Goal: Information Seeking & Learning: Learn about a topic

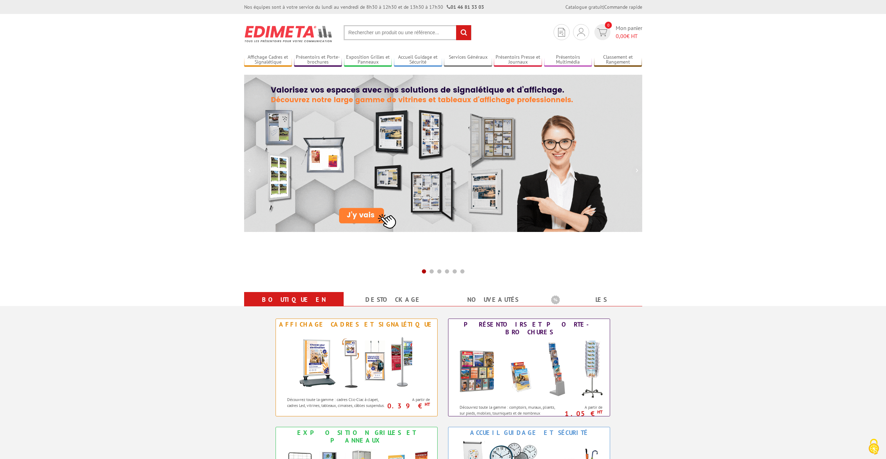
click at [380, 31] on input "text" at bounding box center [408, 32] width 128 height 15
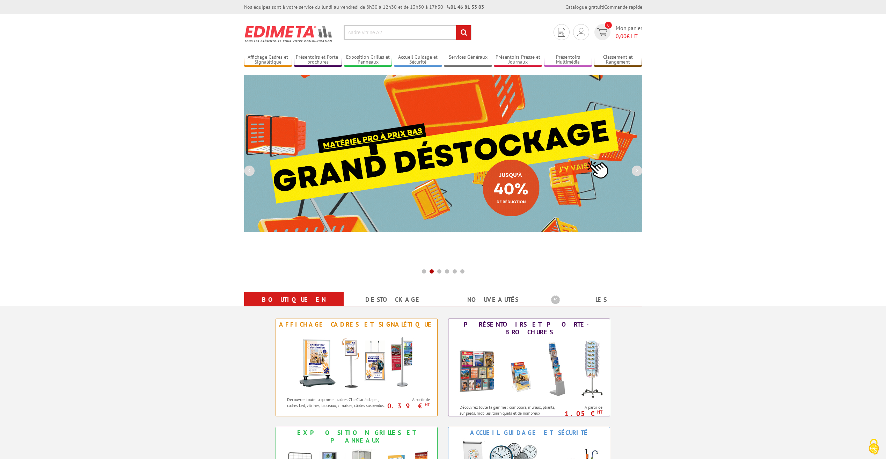
type input "cadre vitrine A2"
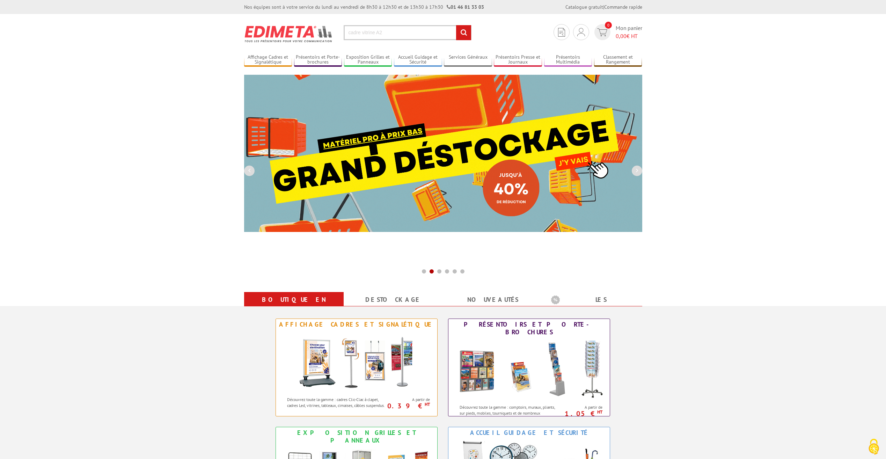
click at [465, 36] on input "rechercher" at bounding box center [463, 32] width 15 height 15
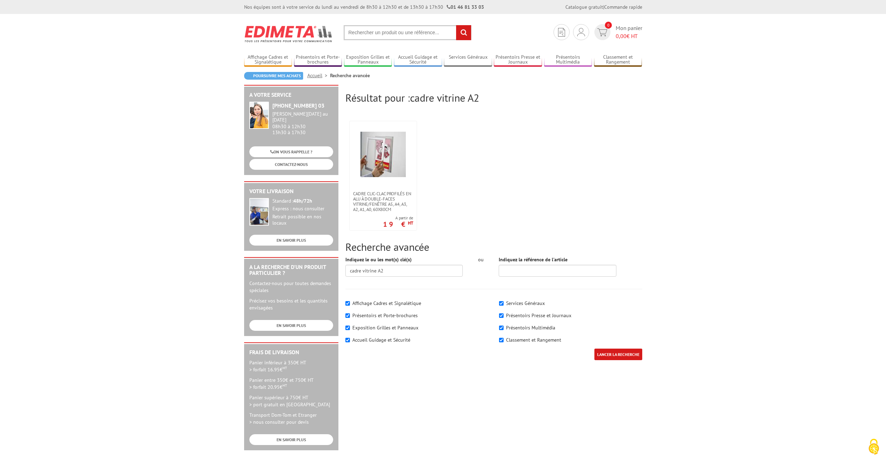
click at [378, 34] on input "text" at bounding box center [408, 32] width 128 height 15
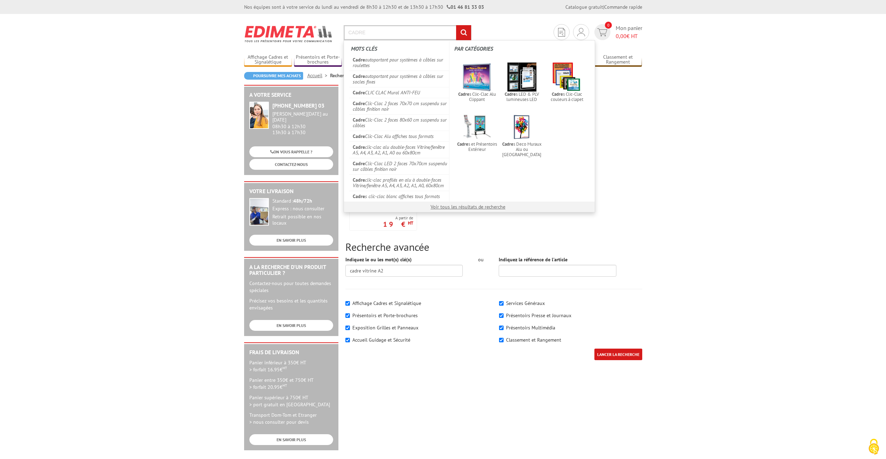
type input "CADRE"
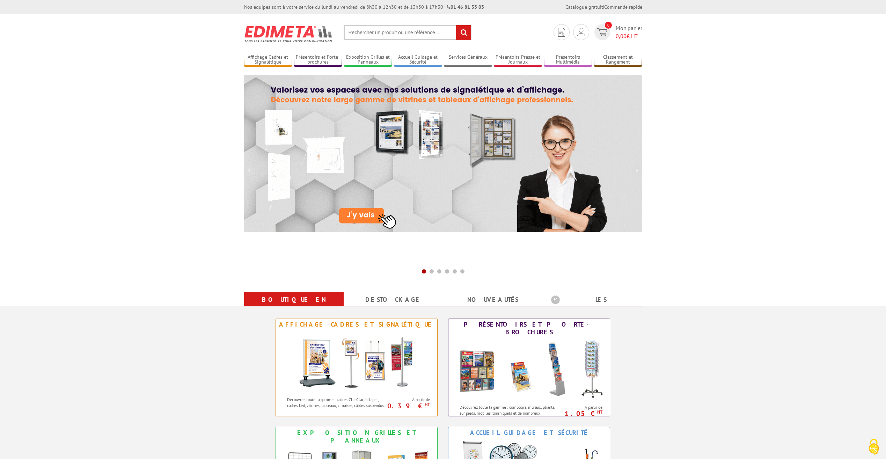
click at [361, 39] on input "text" at bounding box center [408, 32] width 128 height 15
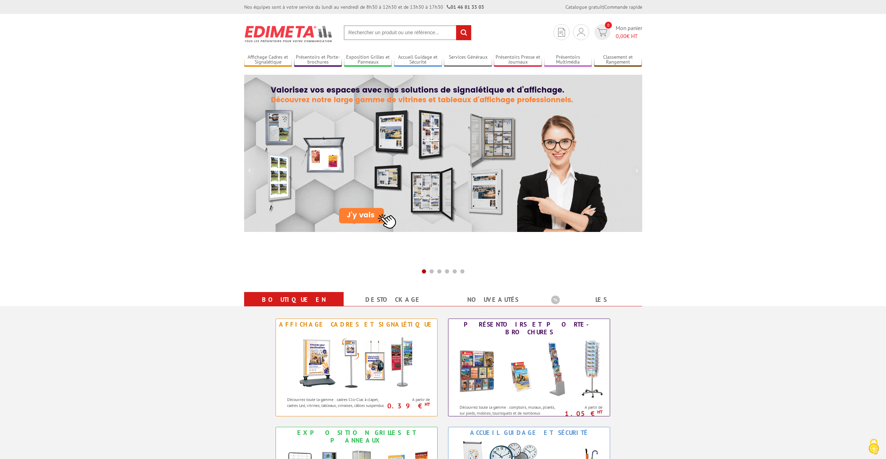
click at [364, 35] on input "text" at bounding box center [408, 32] width 128 height 15
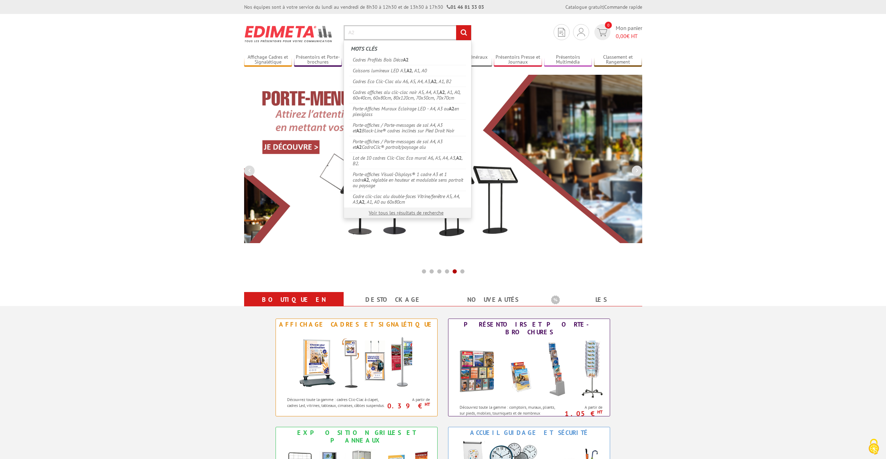
click at [358, 32] on input "A2" at bounding box center [408, 32] width 128 height 15
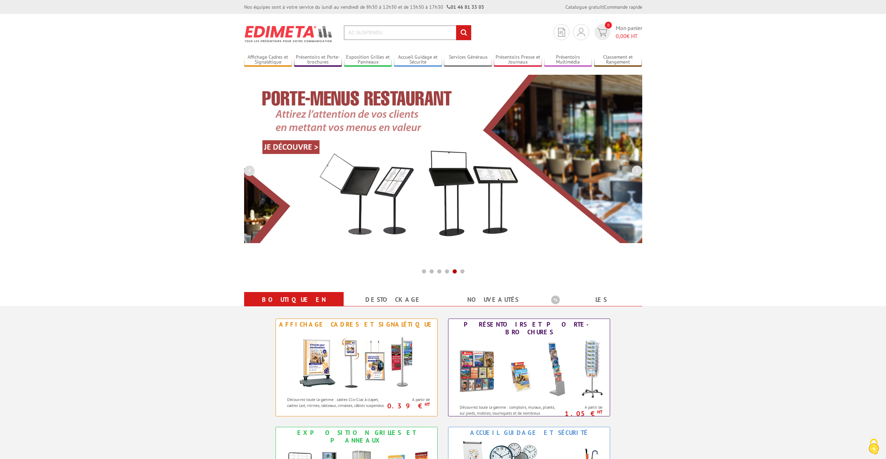
type input "A2 SUSPENDU"
click at [456, 25] on input "rechercher" at bounding box center [463, 32] width 15 height 15
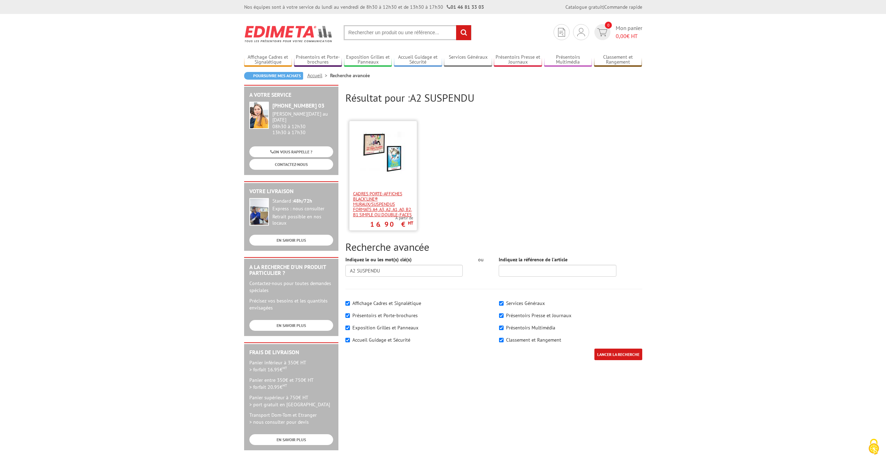
click at [362, 201] on span "Cadres porte-affiches Black’Line® muraux/suspendus Formats A4, A3, A2, A1, A0, …" at bounding box center [383, 204] width 60 height 26
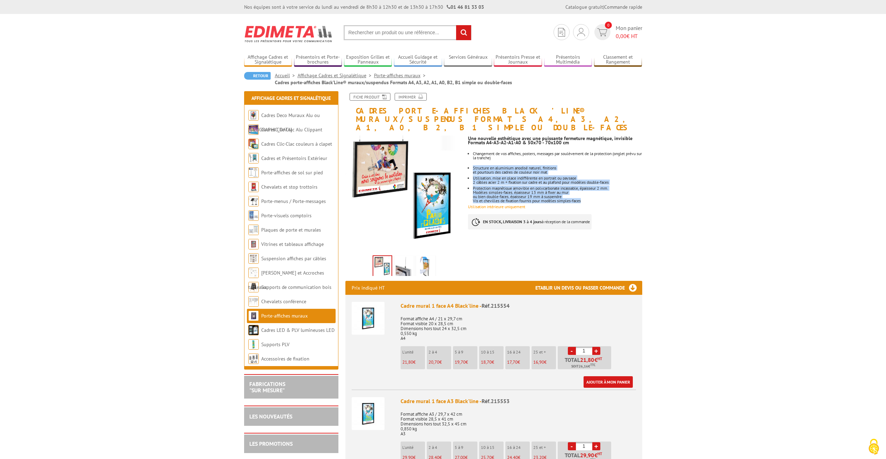
drag, startPoint x: 474, startPoint y: 160, endPoint x: 589, endPoint y: 192, distance: 119.8
click at [589, 192] on ul "Changement de vos affiches, posters, messages par soulèvement de la protection …" at bounding box center [555, 177] width 174 height 51
drag, startPoint x: 589, startPoint y: 192, endPoint x: 554, endPoint y: 180, distance: 37.5
copy ul "Structure en aluminium anodisé naturel, finitions et pourtours des cadres de co…"
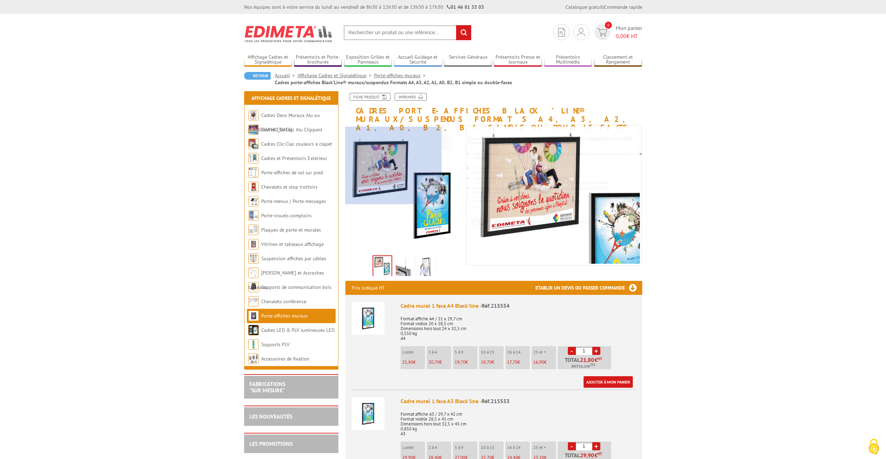
click at [374, 152] on div at bounding box center [394, 165] width 96 height 77
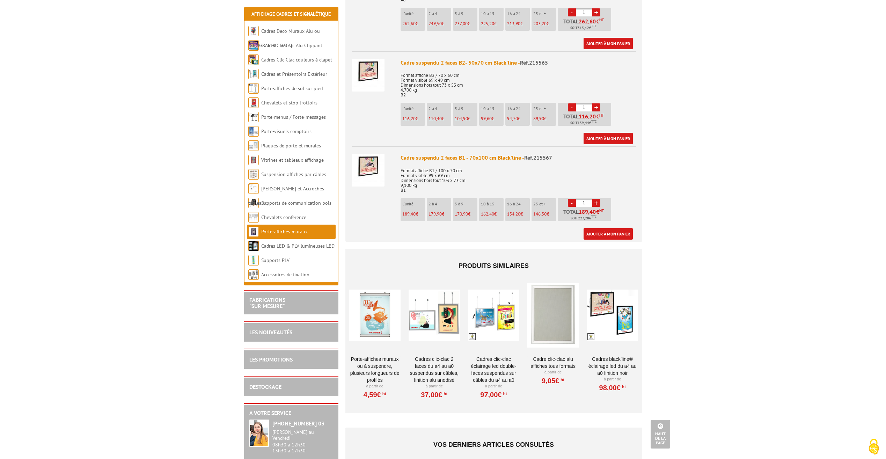
scroll to position [1293, 0]
